Goal: Navigation & Orientation: Find specific page/section

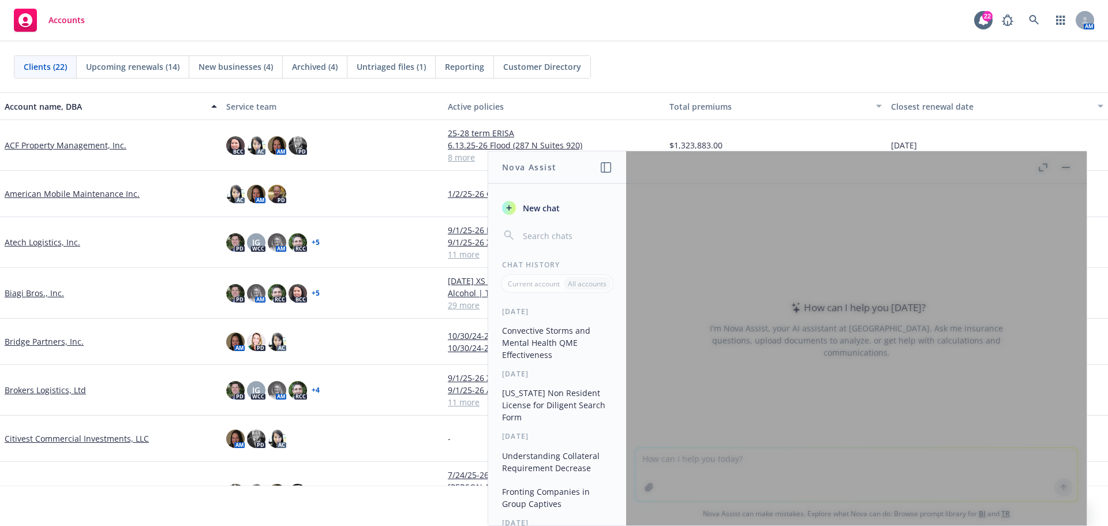
drag, startPoint x: 902, startPoint y: 381, endPoint x: 899, endPoint y: 371, distance: 10.2
click at [902, 380] on div at bounding box center [856, 338] width 461 height 374
click at [1070, 154] on div at bounding box center [856, 338] width 461 height 374
click at [1067, 170] on div at bounding box center [856, 338] width 461 height 374
